Goal: Information Seeking & Learning: Understand process/instructions

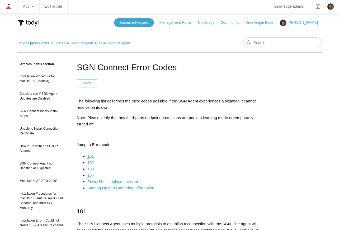
click at [91, 175] on link "104" at bounding box center [90, 175] width 7 height 5
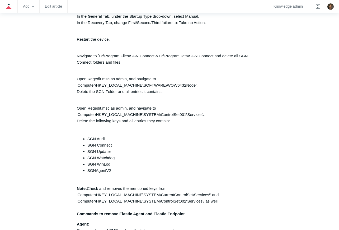
scroll to position [1237, 0]
click at [77, 89] on p "Open Regedit.msc as admin, and navigate to 'Computer\HKEY_LOCAL_MACHINE\SOFTWAR…" at bounding box center [170, 81] width 186 height 25
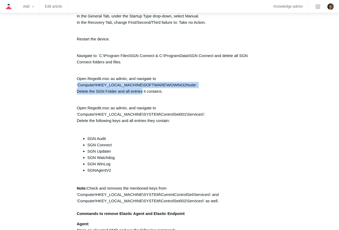
drag, startPoint x: 77, startPoint y: 89, endPoint x: 139, endPoint y: 98, distance: 61.9
click at [139, 95] on p "Open Regedit.msc as admin, and navigate to 'Computer\HKEY_LOCAL_MACHINE\SOFTWAR…" at bounding box center [170, 81] width 186 height 25
click at [195, 91] on p "Open Regedit.msc as admin, and navigate to 'Computer\HKEY_LOCAL_MACHINE\SOFTWAR…" at bounding box center [170, 81] width 186 height 25
drag, startPoint x: 196, startPoint y: 90, endPoint x: 78, endPoint y: 88, distance: 117.8
click at [78, 88] on p "Open Regedit.msc as admin, and navigate to 'Computer\HKEY_LOCAL_MACHINE\SOFTWAR…" at bounding box center [170, 81] width 186 height 25
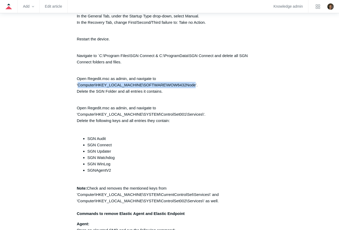
copy p "Computer\HKEY_LOCAL_MACHINE\SOFTWARE\WOW6432Node"
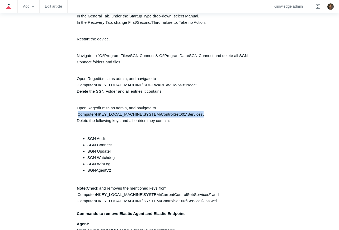
drag, startPoint x: 204, startPoint y: 118, endPoint x: 77, endPoint y: 119, distance: 126.2
click at [77, 119] on p "Open Regedit.msc as admin, and navigate to 'Computer\HKEY_LOCAL_MACHINE\SYSTEM\…" at bounding box center [170, 114] width 186 height 32
copy p "Computer\HKEY_LOCAL_MACHINE\SYSTEM\ControlSet001\Services\"
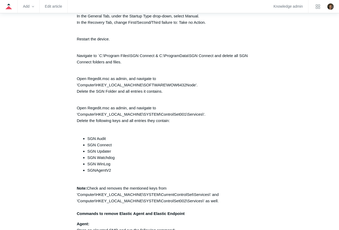
click at [112, 175] on li "SGNAgentV2" at bounding box center [174, 173] width 175 height 13
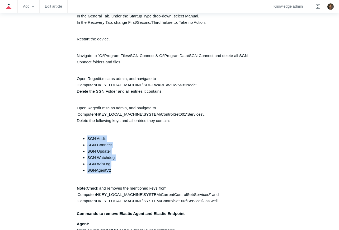
drag, startPoint x: 112, startPoint y: 175, endPoint x: 87, endPoint y: 141, distance: 41.3
click at [87, 141] on ul "SGN Audit SGN Connect SGN Updater SGN Watchdog SGN WinLog SGNAgentV2" at bounding box center [172, 157] width 180 height 44
copy ul "SGN Audit SGN Connect SGN Updater SGN Watchdog SGN WinLog SGNAgentV2"
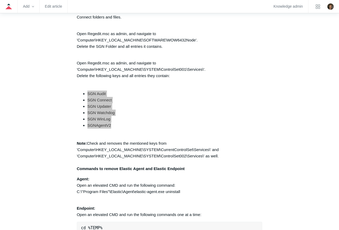
scroll to position [1282, 0]
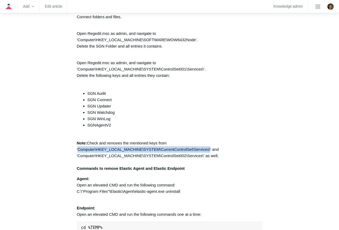
drag, startPoint x: 210, startPoint y: 153, endPoint x: 79, endPoint y: 154, distance: 131.2
click at [79, 154] on p "Note: Check and removes the mentioned keys from 'Computer\HKEY_LOCAL_MACHINE\SY…" at bounding box center [170, 156] width 186 height 32
copy p "Computer\HKEY_LOCAL_MACHINE\SYSTEM\CurrentControlSet\Services\"
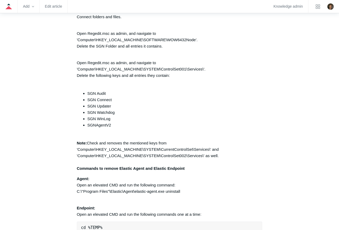
click at [204, 161] on p "Note: Check and removes the mentioned keys from 'Computer\HKEY_LOCAL_MACHINE\SY…" at bounding box center [170, 156] width 186 height 32
drag, startPoint x: 203, startPoint y: 161, endPoint x: 77, endPoint y: 160, distance: 126.2
click at [77, 160] on p "Note: Check and removes the mentioned keys from 'Computer\HKEY_LOCAL_MACHINE\SY…" at bounding box center [170, 156] width 186 height 32
copy p "'Computer\HKEY_LOCAL_MACHINE\SYSTEM\ControlSet002\Services\"
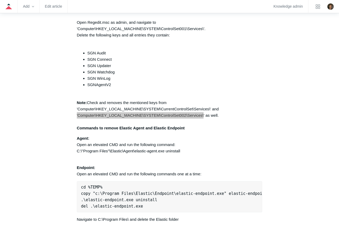
scroll to position [1326, 0]
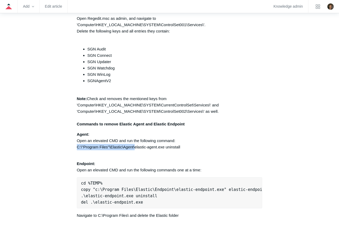
drag, startPoint x: 77, startPoint y: 150, endPoint x: 134, endPoint y: 149, distance: 57.0
click at [134, 149] on p "Agent: Open an elevated CMD and run the following command: C:\"Program Files"\E…" at bounding box center [170, 140] width 186 height 19
copy p "C:\"Program Files"\Elastic\Agent\"
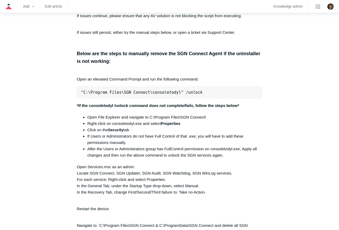
scroll to position [1079, 0]
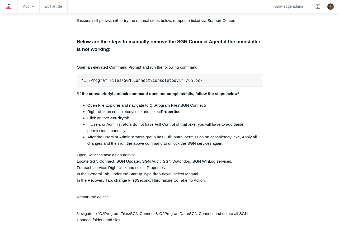
click at [194, 84] on pre ""C:\Program Files\SGN Connect\consoletodyl" /unlock" at bounding box center [170, 80] width 186 height 12
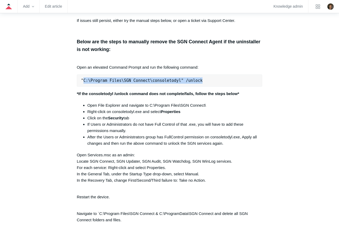
drag, startPoint x: 194, startPoint y: 84, endPoint x: 83, endPoint y: 83, distance: 110.9
click at [83, 83] on pre ""C:\Program Files\SGN Connect\consoletodyl" /unlock" at bounding box center [170, 80] width 186 height 12
click at [194, 85] on pre ""C:\Program Files\SGN Connect\consoletodyl" /unlock" at bounding box center [170, 80] width 186 height 12
drag, startPoint x: 199, startPoint y: 86, endPoint x: 80, endPoint y: 79, distance: 118.7
click at [80, 79] on pre ""C:\Program Files\SGN Connect\consoletodyl" /unlock" at bounding box center [170, 80] width 186 height 12
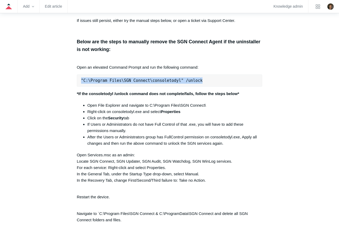
copy pre ""C:\Program Files\SGN Connect\consoletodyl" /unlock"
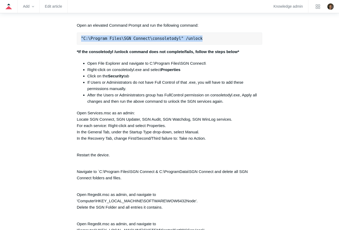
scroll to position [1121, 0]
click at [217, 42] on pre ""C:\Program Files\SGN Connect\consoletodyl" /unlock" at bounding box center [170, 38] width 186 height 12
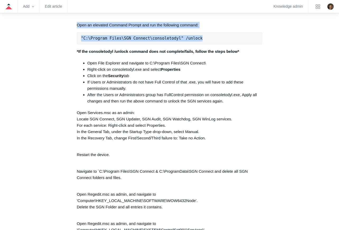
drag, startPoint x: 196, startPoint y: 43, endPoint x: 77, endPoint y: 30, distance: 120.6
copy div "Open an elevated Command Prompt and run the following command: "C:\Program File…"
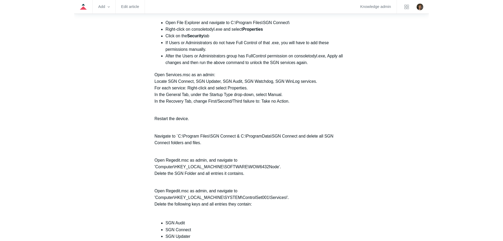
scroll to position [1170, 0]
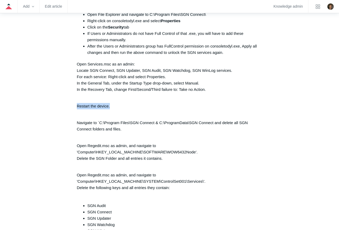
drag, startPoint x: 110, startPoint y: 109, endPoint x: 75, endPoint y: 109, distance: 34.9
click at [75, 109] on article "SGN Connect Error Codes Follow Not yet followed by anyone The following list de…" at bounding box center [169, 24] width 201 height 2267
copy p "Restart the device."
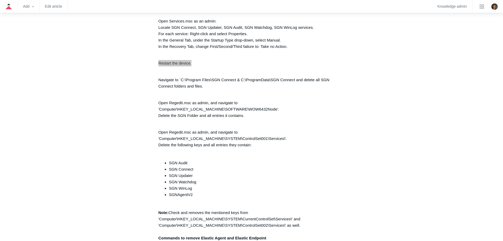
scroll to position [1213, 0]
click at [213, 88] on p "Navigate to `C:\Program Files\SGN Connect & C:\ProgramData\SGN Connect and dele…" at bounding box center [251, 79] width 186 height 19
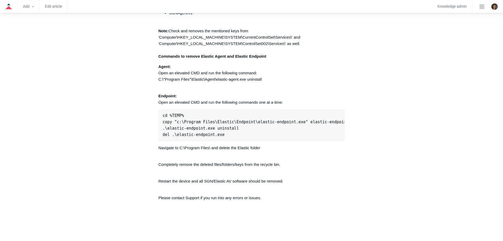
scroll to position [1393, 0]
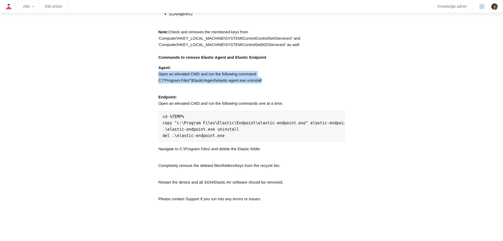
drag, startPoint x: 265, startPoint y: 86, endPoint x: 157, endPoint y: 77, distance: 108.0
copy p "Open an elevated CMD and run the following command: C:\"Program Files"\Elastic\…"
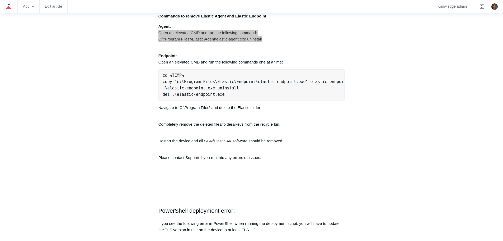
scroll to position [1435, 0]
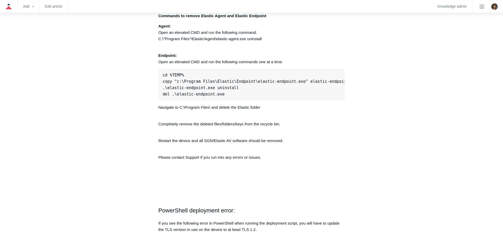
click at [224, 57] on p "Endpoint: Open an elevated CMD and run the following commands one at a time:" at bounding box center [251, 55] width 186 height 19
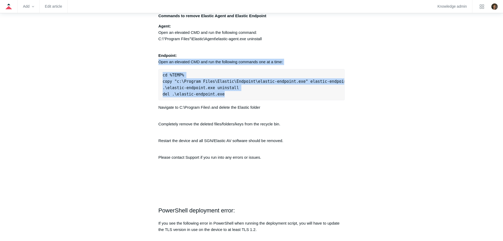
drag, startPoint x: 225, startPoint y: 100, endPoint x: 155, endPoint y: 63, distance: 78.5
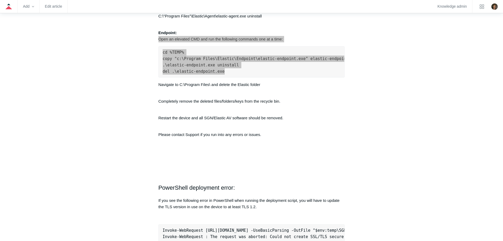
scroll to position [1460, 0]
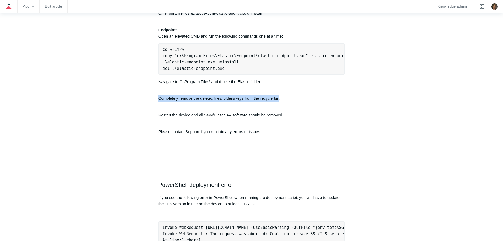
drag, startPoint x: 280, startPoint y: 106, endPoint x: 158, endPoint y: 107, distance: 121.2
click at [158, 101] on p "Completely remove the deleted files/folders/keys from the recycle bin." at bounding box center [251, 95] width 186 height 13
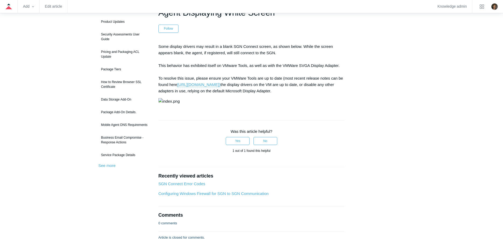
scroll to position [55, 0]
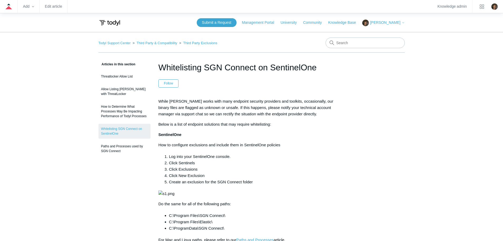
drag, startPoint x: 318, startPoint y: 68, endPoint x: 156, endPoint y: 68, distance: 162.1
click at [156, 68] on article "Whitelisting SGN Connect on SentinelOne Follow Not yet followed by anyone While…" at bounding box center [251, 240] width 202 height 359
copy h1 "Whitelisting SGN Connect on SentinelOne"
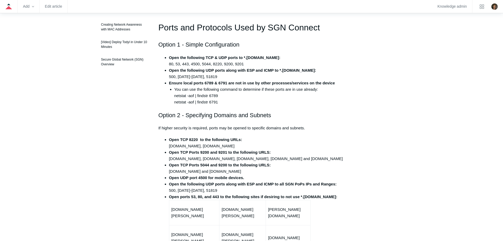
scroll to position [130, 0]
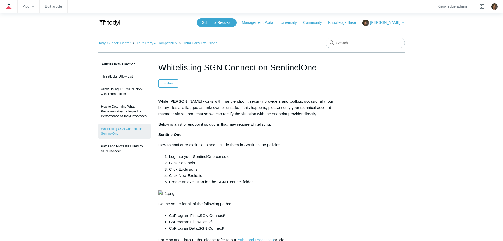
drag, startPoint x: 318, startPoint y: 68, endPoint x: 158, endPoint y: 67, distance: 159.2
click at [158, 67] on h1 "Whitelisting SGN Connect on SentinelOne" at bounding box center [251, 67] width 186 height 13
copy h1 "Whitelisting SGN Connect on SentinelOne"
click at [344, 44] on input "Search" at bounding box center [365, 42] width 79 height 11
type input "threatlocker"
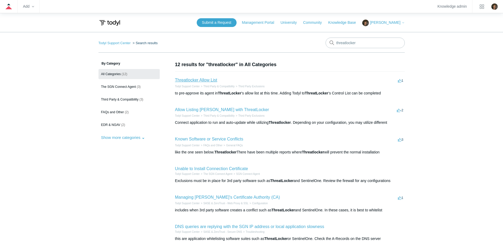
click at [210, 80] on link "Threatlocker Allow List" at bounding box center [196, 80] width 42 height 4
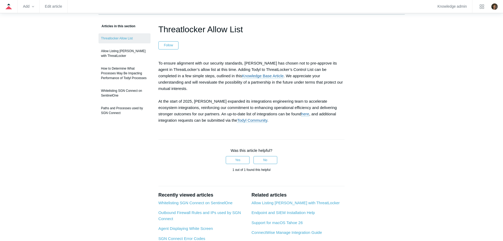
scroll to position [39, 0]
click at [242, 76] on link "Knowledge Base Article" at bounding box center [263, 75] width 42 height 5
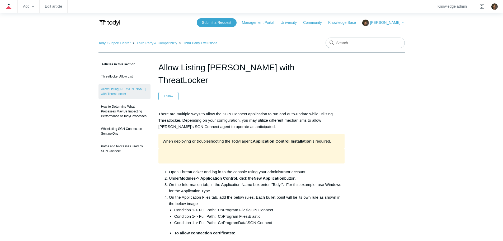
drag, startPoint x: 298, startPoint y: 68, endPoint x: 157, endPoint y: 65, distance: 140.8
copy h1 "Allow Listing [PERSON_NAME] with ThreatLocker"
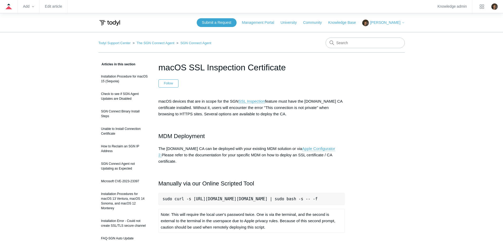
drag, startPoint x: 293, startPoint y: 71, endPoint x: 159, endPoint y: 62, distance: 133.4
click at [159, 62] on h1 "macOS SSL Inspection Certificate" at bounding box center [251, 67] width 186 height 13
copy h1 "macOS SSL Inspection Certificate"
drag, startPoint x: 163, startPoint y: 191, endPoint x: 343, endPoint y: 195, distance: 180.1
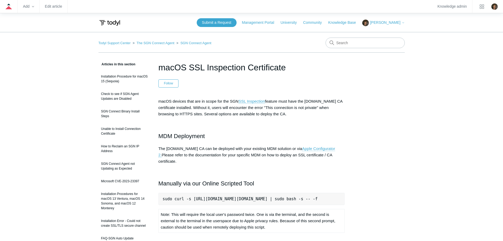
click at [343, 195] on pre "sudo curl -s [URL][DOMAIN_NAME][DOMAIN_NAME] | sudo bash -s -- -f" at bounding box center [251, 198] width 186 height 12
copy pre "sudo curl -s [URL][DOMAIN_NAME][DOMAIN_NAME] | sudo bash -s -- -f"
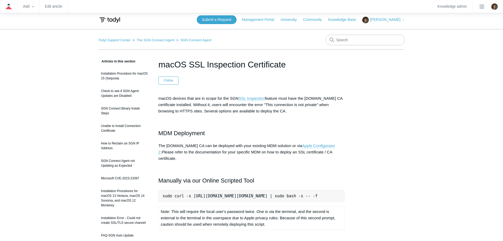
scroll to position [0, 0]
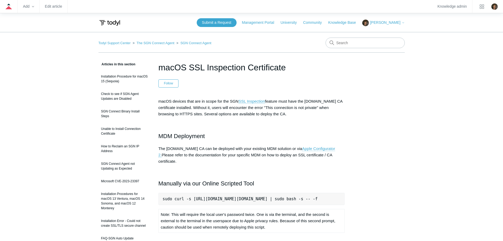
drag, startPoint x: 284, startPoint y: 69, endPoint x: 154, endPoint y: 65, distance: 130.5
copy h1 "macOS SSL Inspection Certificate"
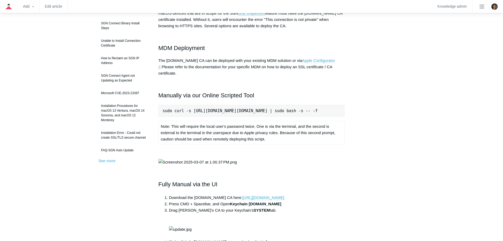
scroll to position [88, 0]
